Goal: Task Accomplishment & Management: Manage account settings

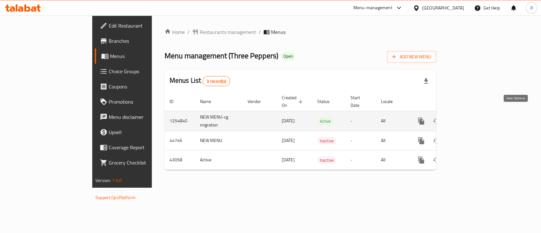
click at [471, 117] on icon "enhanced table" at bounding box center [467, 121] width 8 height 8
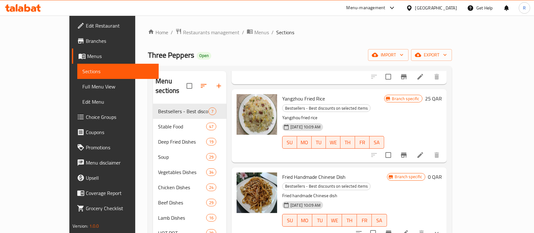
scroll to position [99, 0]
click at [396, 51] on div "Three Peppers Open import export" at bounding box center [300, 55] width 304 height 12
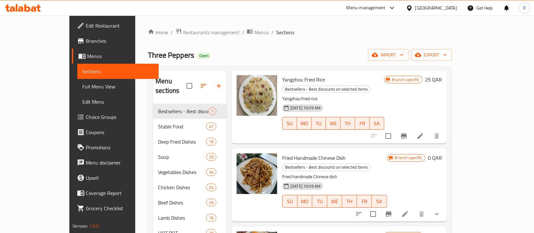
scroll to position [0, 0]
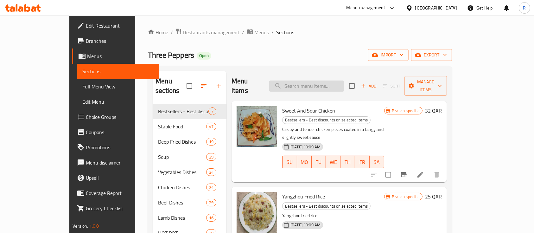
click at [312, 86] on input "search" at bounding box center [306, 86] width 75 height 11
paste input "Fried Handmade Chinese Dish"
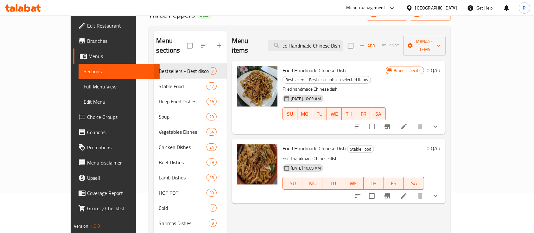
scroll to position [41, 0]
type input "Fried Handmade Chinese Dish"
click at [391, 193] on icon "Branch-specific-item" at bounding box center [388, 195] width 6 height 5
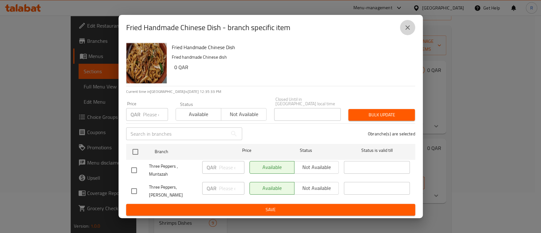
click at [408, 30] on icon "close" at bounding box center [408, 28] width 8 height 8
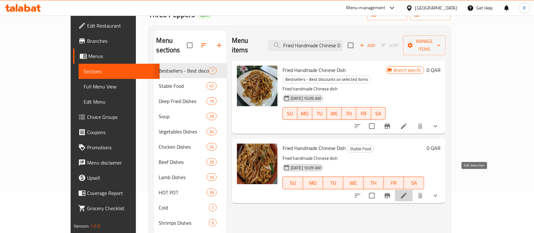
click at [408, 192] on icon at bounding box center [404, 196] width 8 height 8
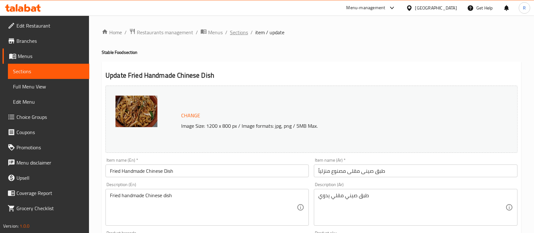
click at [237, 30] on span "Sections" at bounding box center [239, 33] width 18 height 8
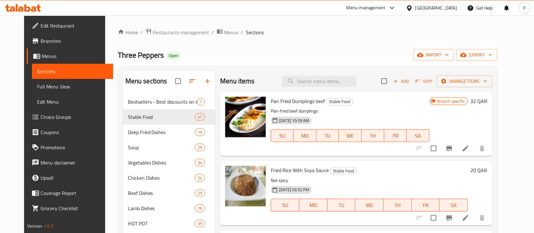
click at [386, 8] on div "Menu-management" at bounding box center [366, 8] width 39 height 8
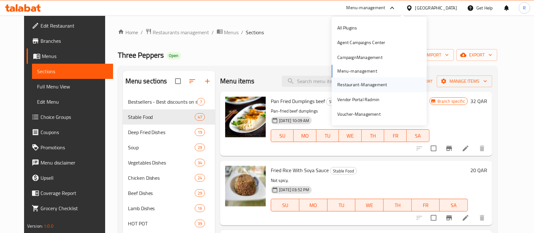
click at [359, 86] on div "Restaurant-Management" at bounding box center [363, 84] width 50 height 7
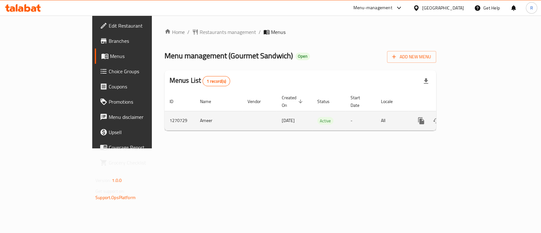
click at [471, 117] on icon "enhanced table" at bounding box center [467, 121] width 8 height 8
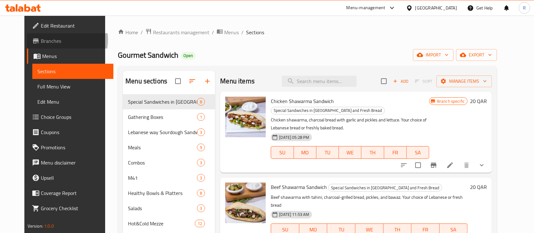
click at [41, 40] on span "Branches" at bounding box center [75, 41] width 68 height 8
